Goal: Find specific page/section: Find specific page/section

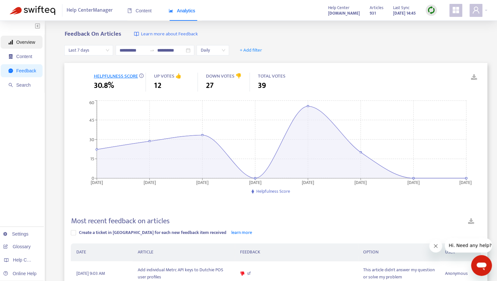
click at [33, 41] on span "Overview" at bounding box center [25, 42] width 19 height 5
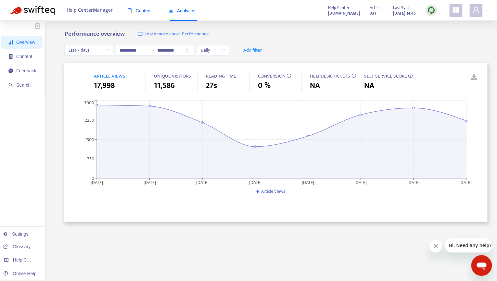
click at [140, 13] on span "Content" at bounding box center [139, 10] width 24 height 5
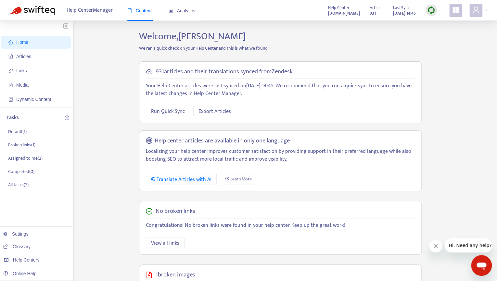
click at [24, 44] on span "Home" at bounding box center [22, 42] width 12 height 5
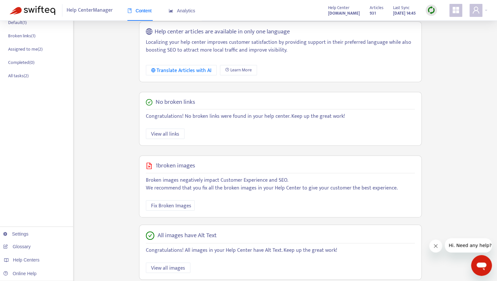
scroll to position [129, 0]
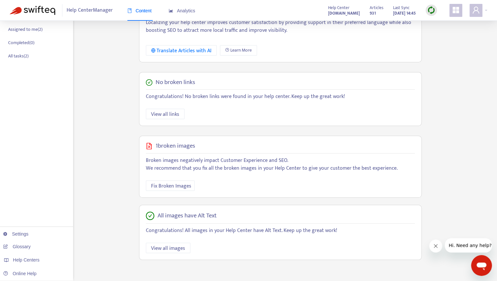
click at [432, 13] on img at bounding box center [431, 10] width 8 height 8
click at [436, 25] on link "Quick Sync" at bounding box center [445, 23] width 28 height 7
